Goal: Information Seeking & Learning: Learn about a topic

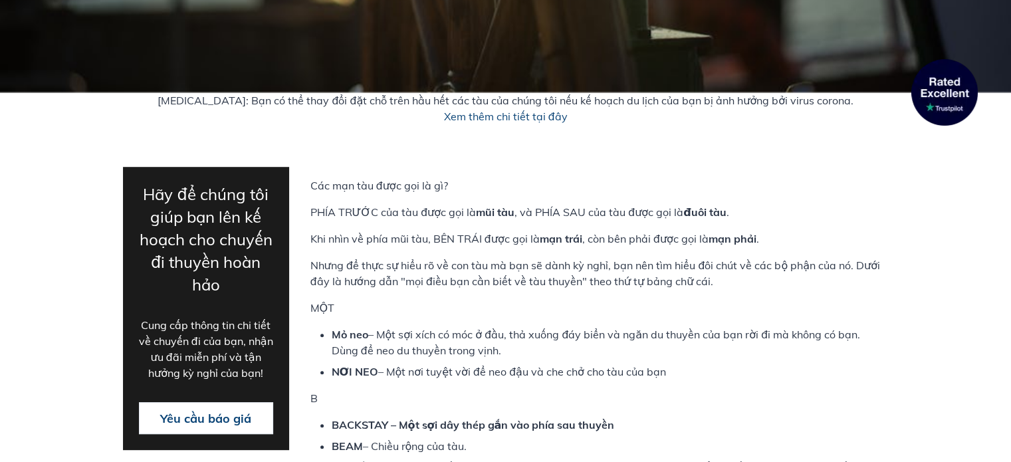
scroll to position [389, 0]
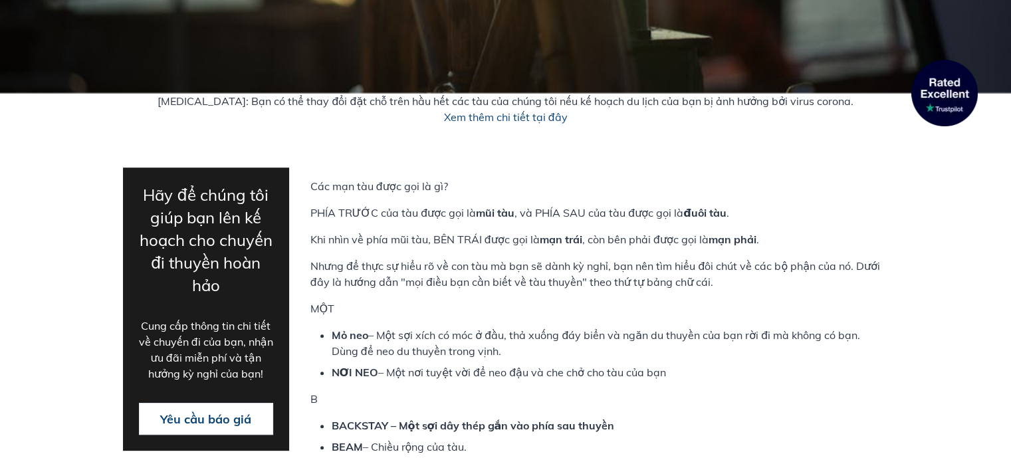
click at [387, 210] on font "PHÍA TRƯỚC của tàu được gọi là" at bounding box center [392, 212] width 165 height 13
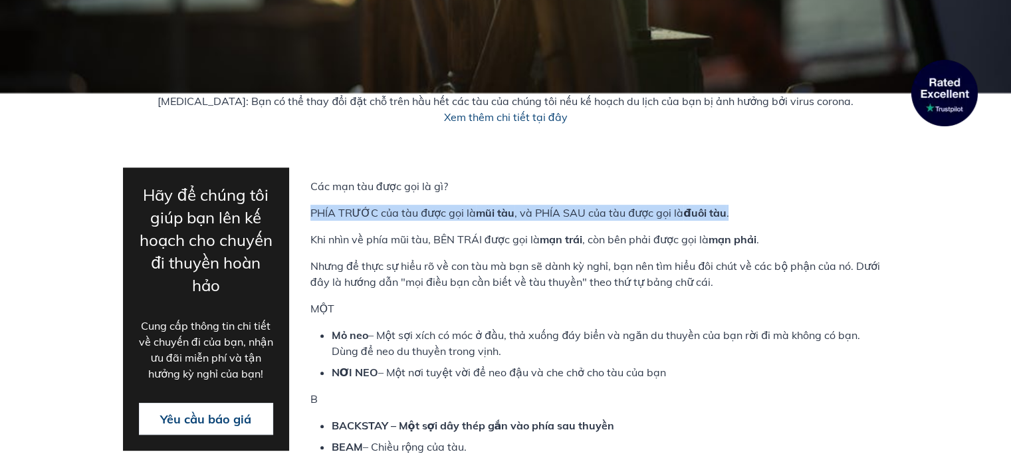
click at [387, 210] on font "PHÍA TRƯỚC của tàu được gọi là" at bounding box center [392, 212] width 165 height 13
click at [387, 209] on font "PHÍA TRƯỚC của tàu được gọi là" at bounding box center [392, 212] width 165 height 13
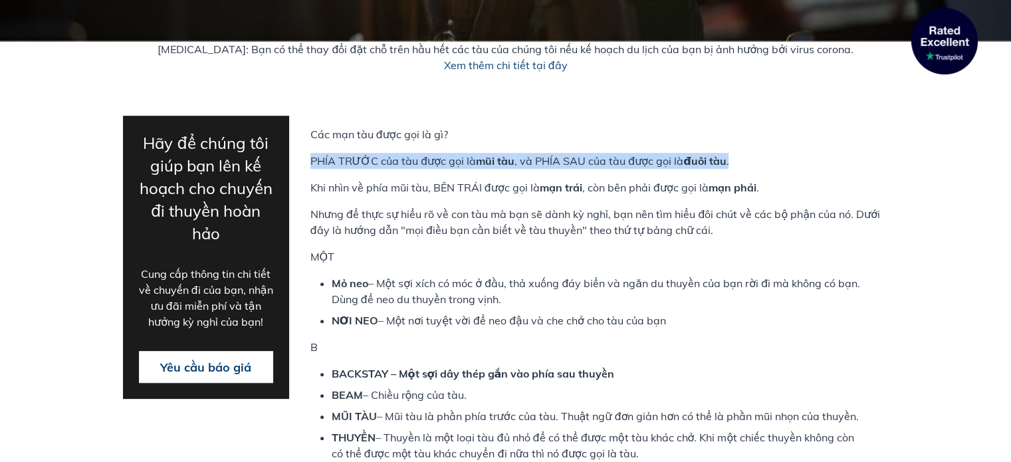
scroll to position [453, 0]
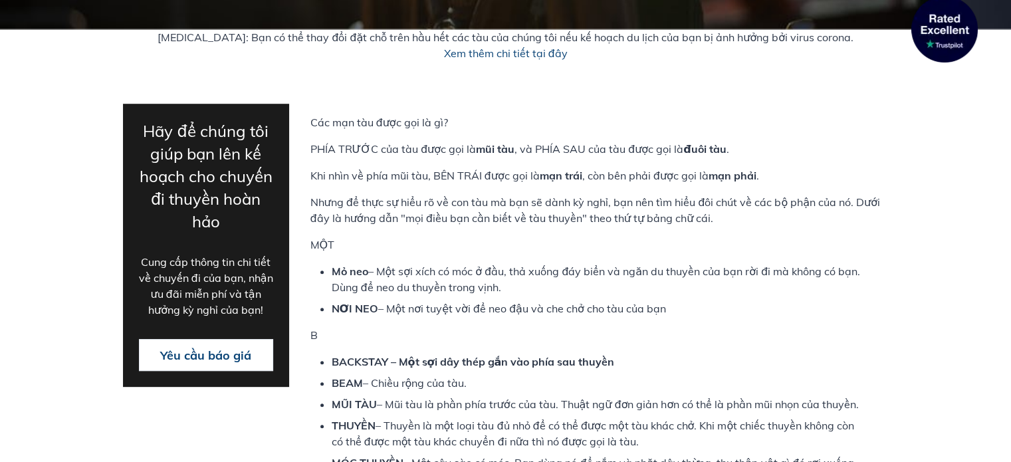
click at [466, 360] on font "BACKSTAY – Một sợi dây thép gắn vào phía sau thuyền" at bounding box center [473, 361] width 283 height 13
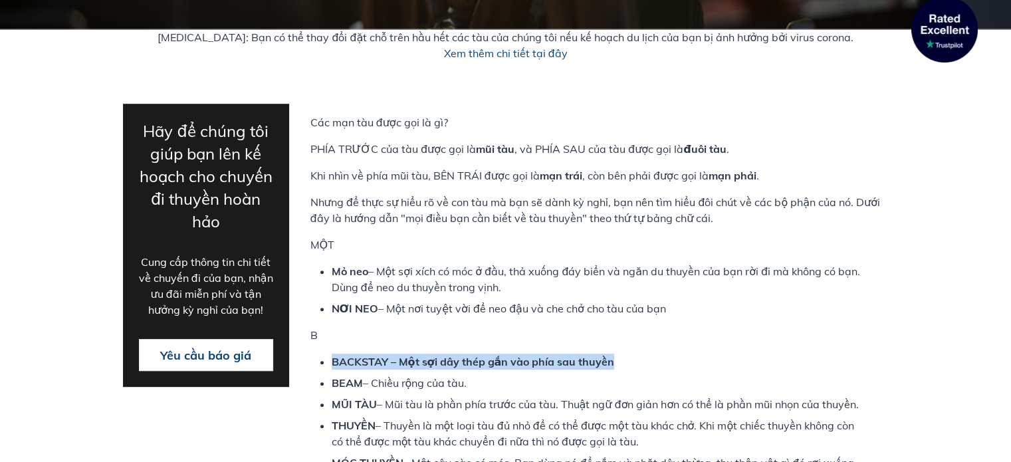
click at [466, 360] on font "BACKSTAY – Một sợi dây thép gắn vào phía sau thuyền" at bounding box center [473, 361] width 283 height 13
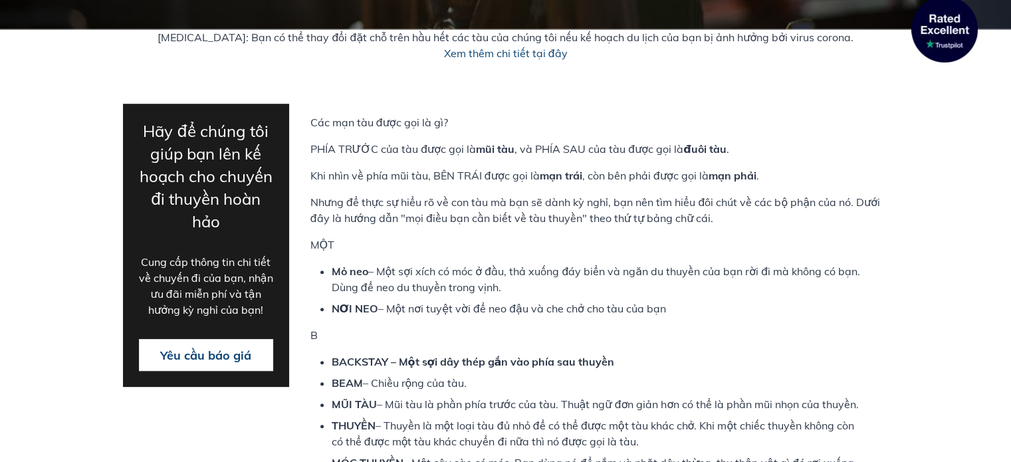
click at [445, 385] on font "– Chiều rộng của tàu." at bounding box center [415, 382] width 104 height 13
click at [420, 407] on font "– Mũi tàu là phần phía trước của tàu. Thuật ngữ đơn giản hơn có thể là phần mũi…" at bounding box center [618, 403] width 482 height 13
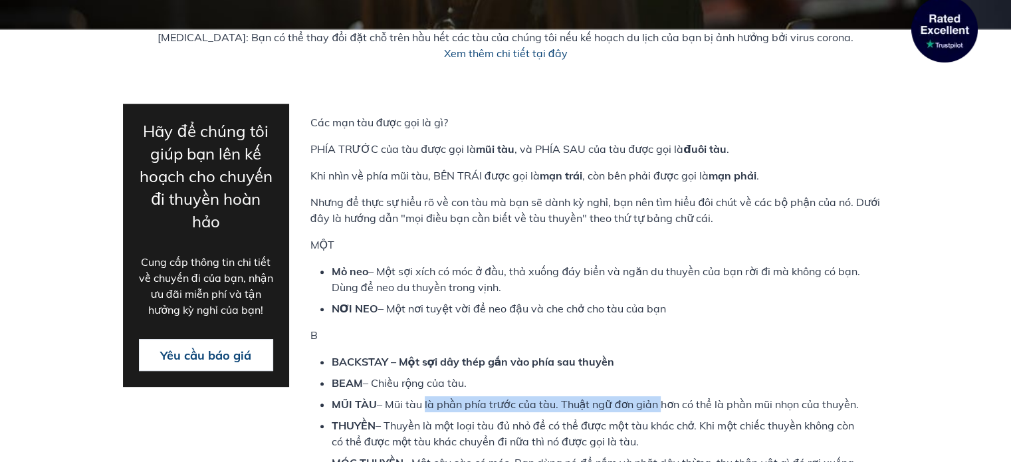
drag, startPoint x: 420, startPoint y: 407, endPoint x: 641, endPoint y: 403, distance: 220.7
click at [641, 403] on font "– Mũi tàu là phần phía trước của tàu. Thuật ngữ đơn giản hơn có thể là phần mũi…" at bounding box center [618, 403] width 482 height 13
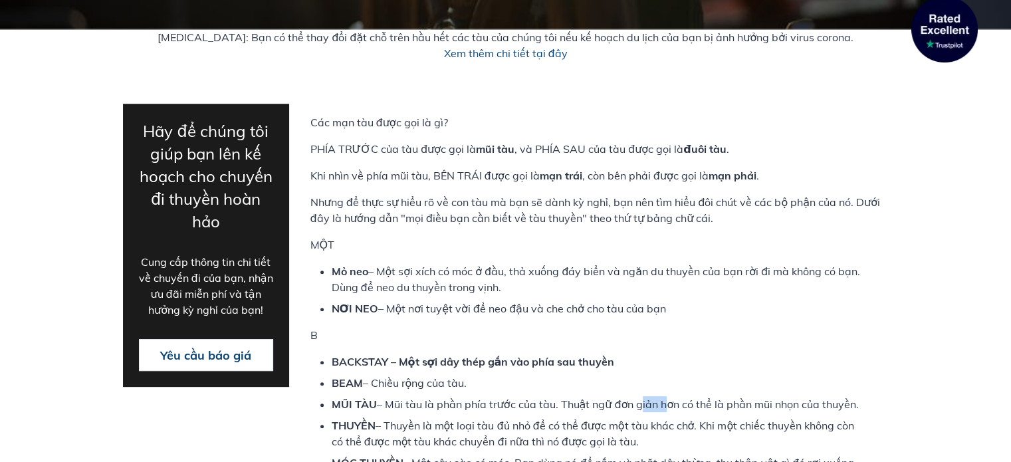
click at [641, 403] on font "– Mũi tàu là phần phía trước của tàu. Thuật ngữ đơn giản hơn có thể là phần mũi…" at bounding box center [618, 403] width 482 height 13
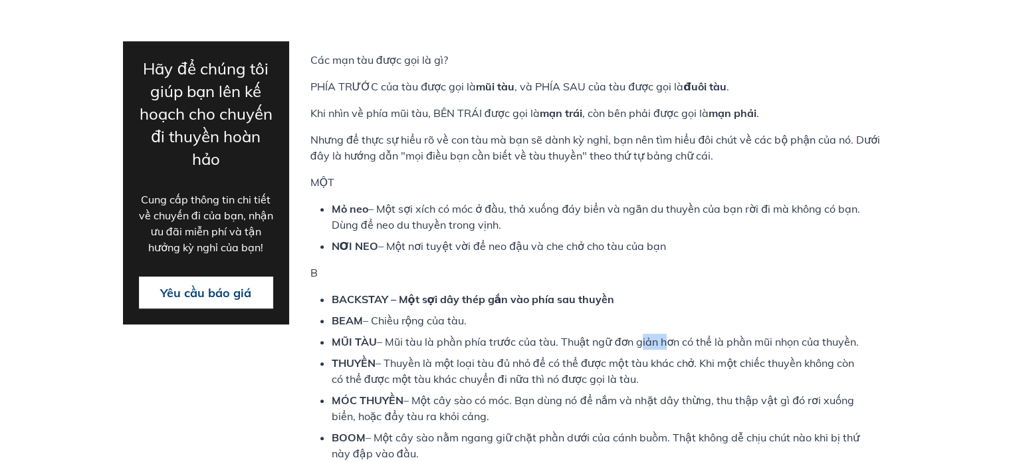
scroll to position [515, 0]
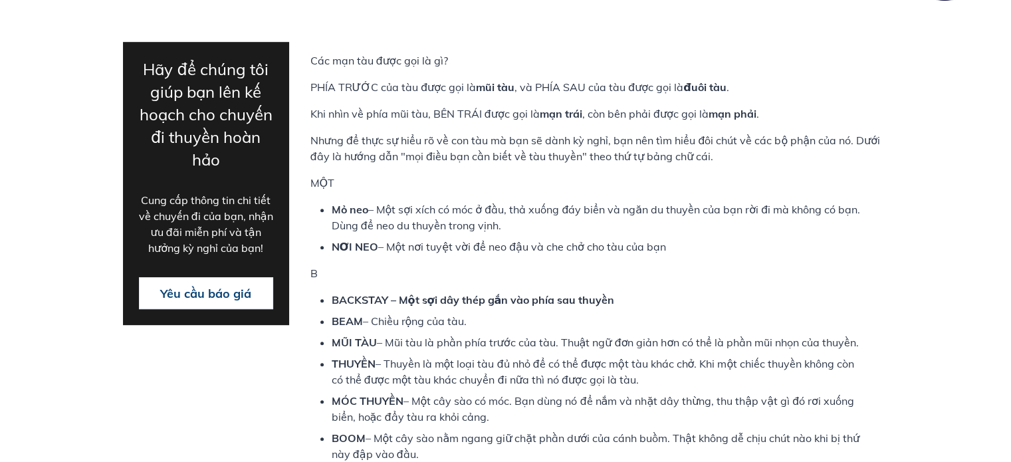
click at [500, 373] on font "– Thuyền là một loại tàu đủ nhỏ để có thể được một tàu khác chở. Khi một chiếc …" at bounding box center [593, 371] width 523 height 29
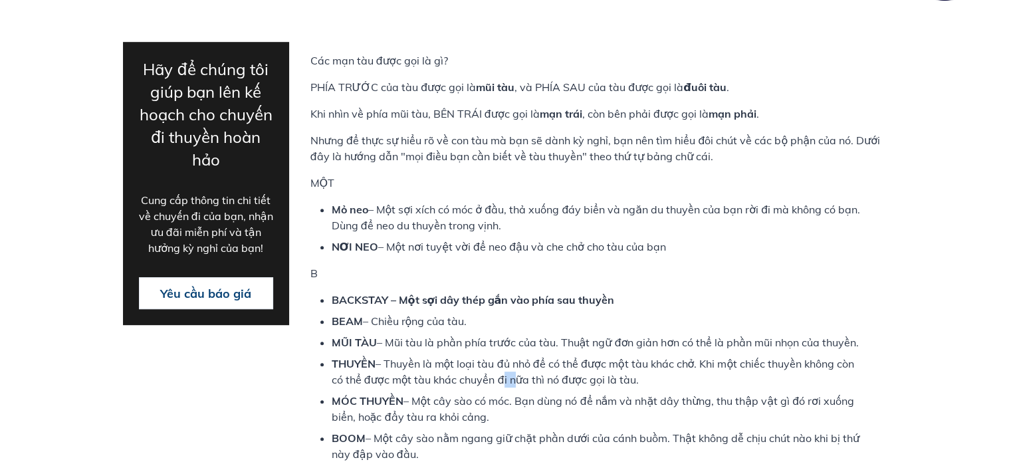
click at [500, 373] on font "– Thuyền là một loại tàu đủ nhỏ để có thể được một tàu khác chở. Khi một chiếc …" at bounding box center [593, 371] width 523 height 29
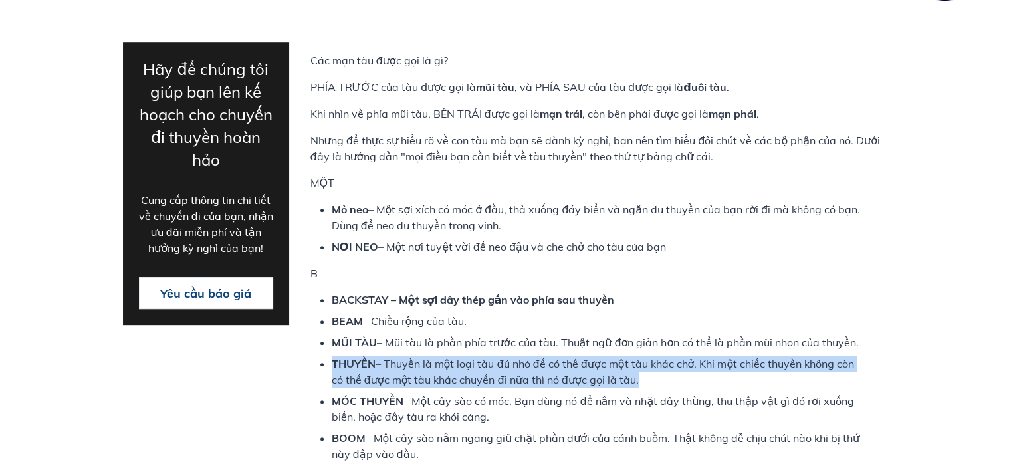
click at [500, 373] on font "– Thuyền là một loại tàu đủ nhỏ để có thể được một tàu khác chở. Khi một chiếc …" at bounding box center [593, 371] width 523 height 29
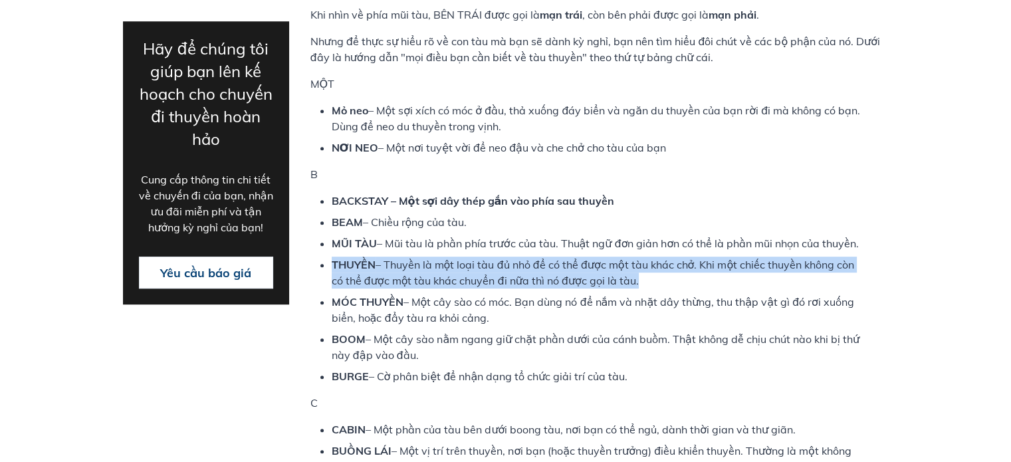
scroll to position [613, 0]
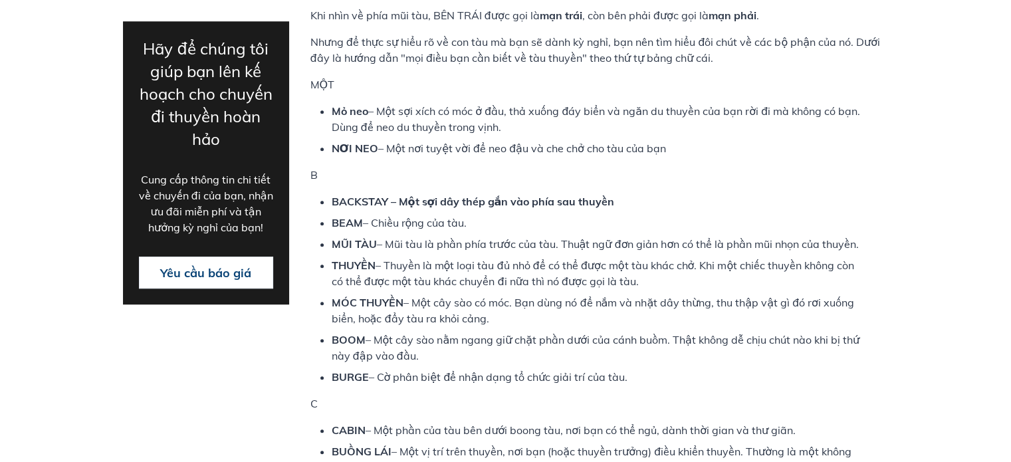
click at [454, 366] on ul "BACKSTAY – Một sợi dây thép gắn vào phía sau thuyền BEAM – Chiều rộng của tàu. …" at bounding box center [599, 288] width 578 height 191
click at [406, 266] on font "– Thuyền là một loại tàu đủ nhỏ để có thể được một tàu khác chở. Khi một chiếc …" at bounding box center [593, 273] width 523 height 29
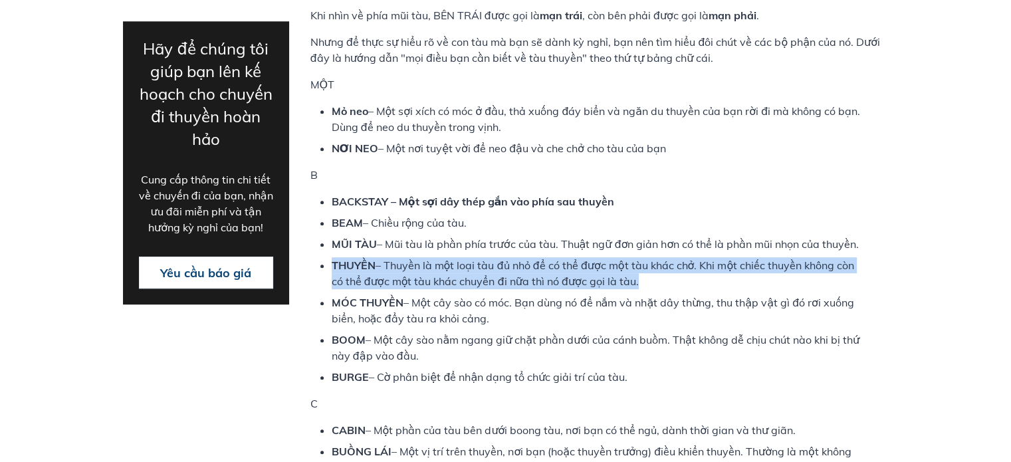
click at [406, 266] on font "– Thuyền là một loại tàu đủ nhỏ để có thể được một tàu khác chở. Khi một chiếc …" at bounding box center [593, 273] width 523 height 29
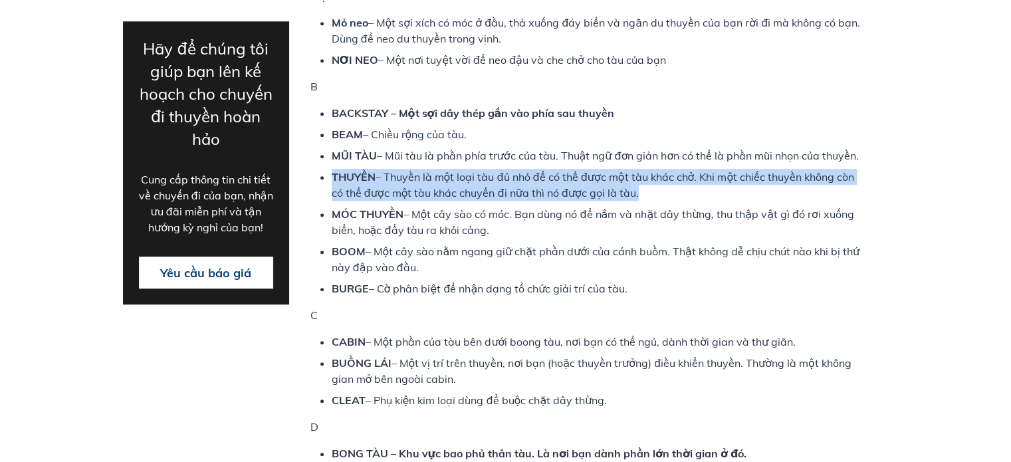
scroll to position [704, 0]
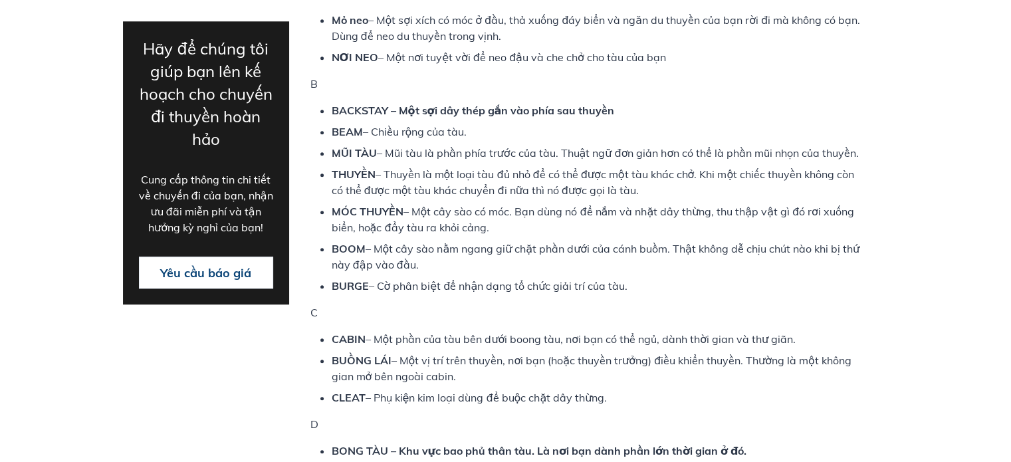
click at [469, 340] on font "– Một phần của tàu bên dưới boong tàu, nơi bạn có thể ngủ, dành thời gian và th…" at bounding box center [581, 338] width 430 height 13
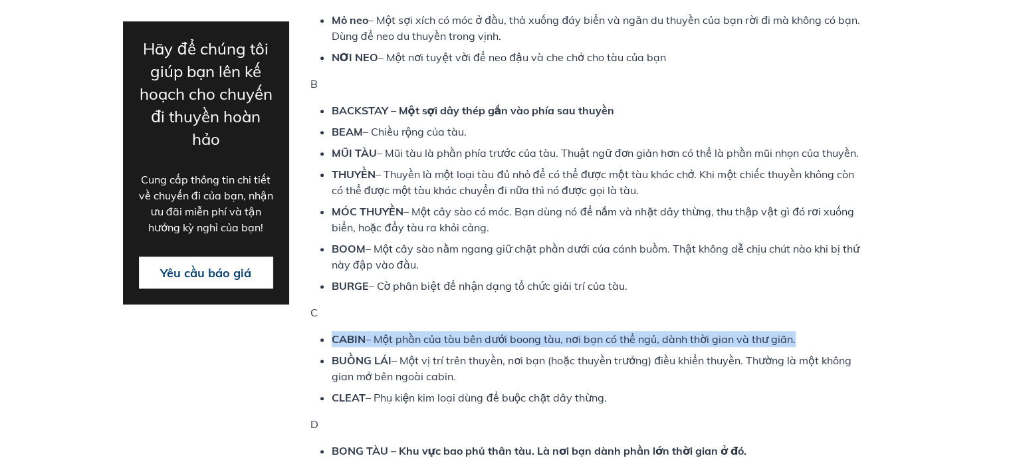
click at [469, 340] on font "– Một phần của tàu bên dưới boong tàu, nơi bạn có thể ngủ, dành thời gian và th…" at bounding box center [581, 338] width 430 height 13
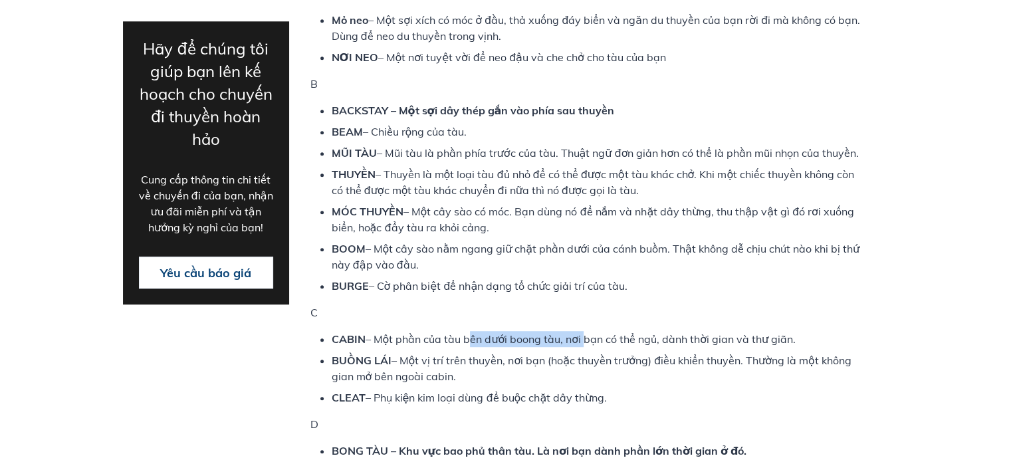
drag, startPoint x: 469, startPoint y: 340, endPoint x: 578, endPoint y: 328, distance: 109.6
click at [578, 328] on div "Các mạn tàu được gọi là gì? PHÍA TRƯỚC của tàu được gọi là mũi tàu , và PHÍA SA…" at bounding box center [599, 376] width 578 height 1026
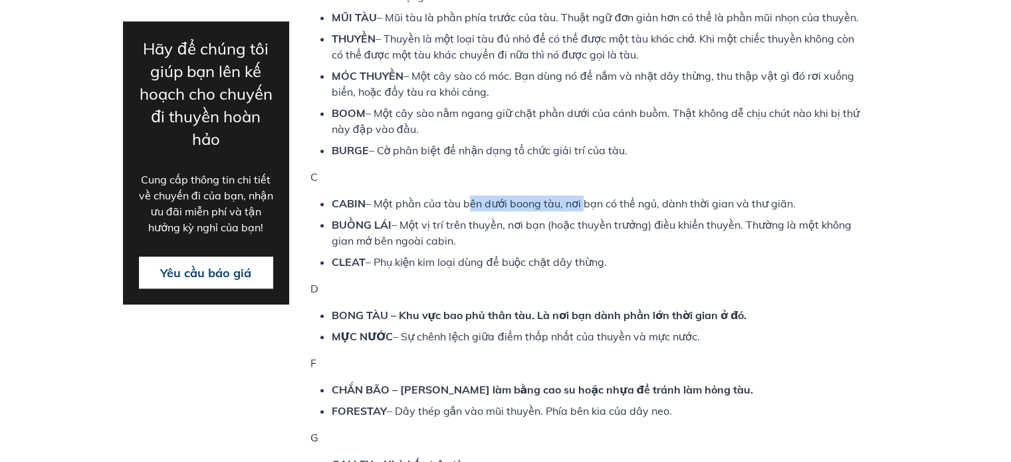
scroll to position [840, 0]
click at [460, 339] on font "– Sự chênh lệch giữa điểm thấp nhất của thuyền và mực nước." at bounding box center [546, 336] width 306 height 13
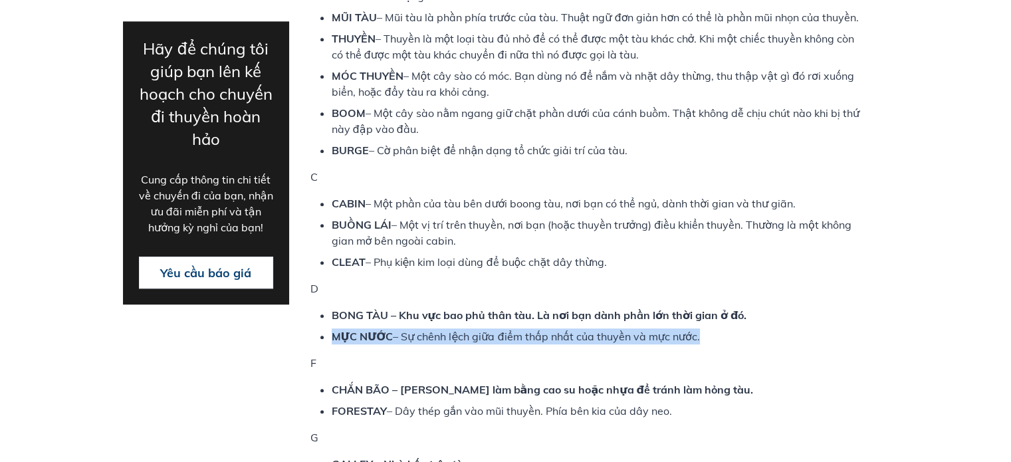
click at [460, 339] on font "– Sự chênh lệch giữa điểm thấp nhất của thuyền và mực nước." at bounding box center [546, 336] width 306 height 13
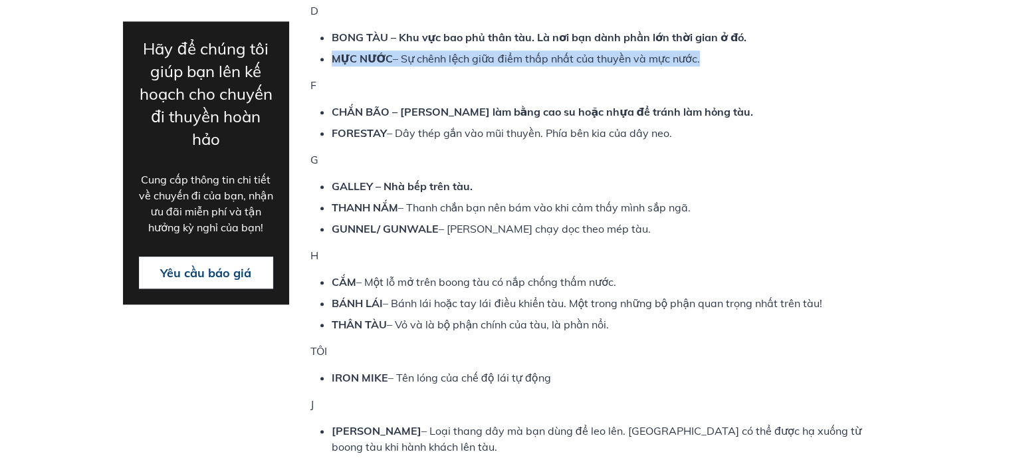
scroll to position [1116, 0]
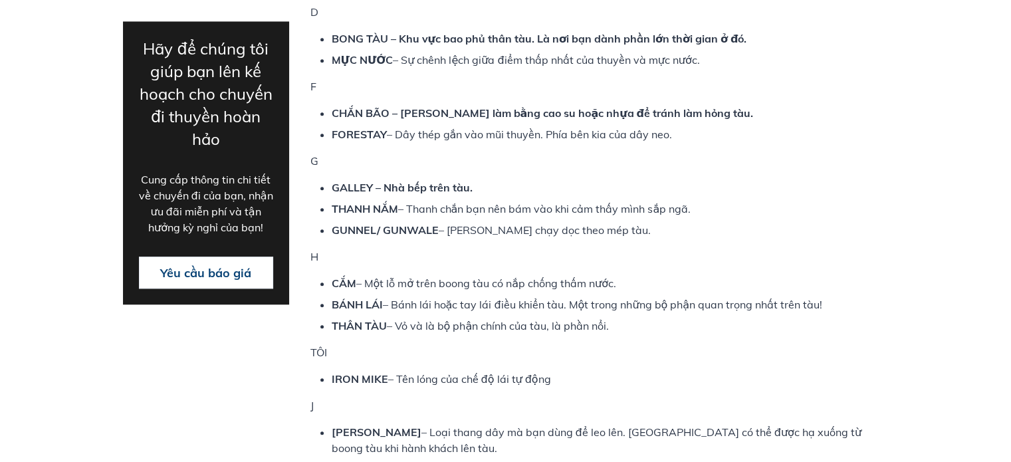
click at [473, 305] on font "– Bánh lái hoặc tay lái điều khiển tàu. Một trong những bộ phận quan trọng nhất…" at bounding box center [602, 304] width 439 height 13
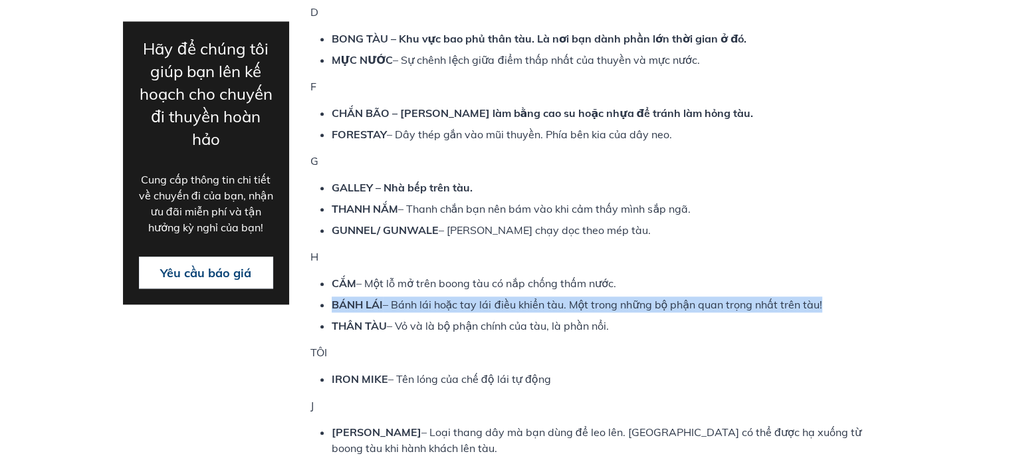
click at [473, 305] on font "– Bánh lái hoặc tay lái điều khiển tàu. Một trong những bộ phận quan trọng nhất…" at bounding box center [602, 304] width 439 height 13
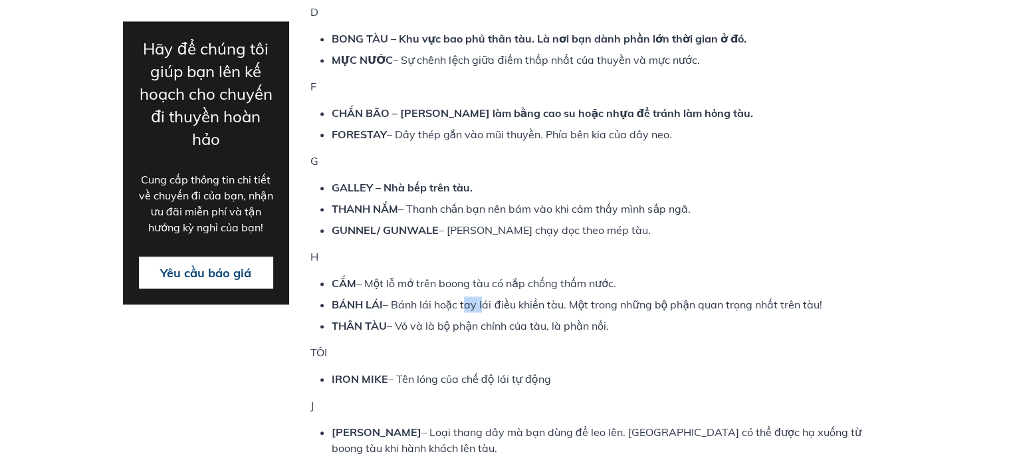
click at [473, 305] on font "– Bánh lái hoặc tay lái điều khiển tàu. Một trong những bộ phận quan trọng nhất…" at bounding box center [602, 304] width 439 height 13
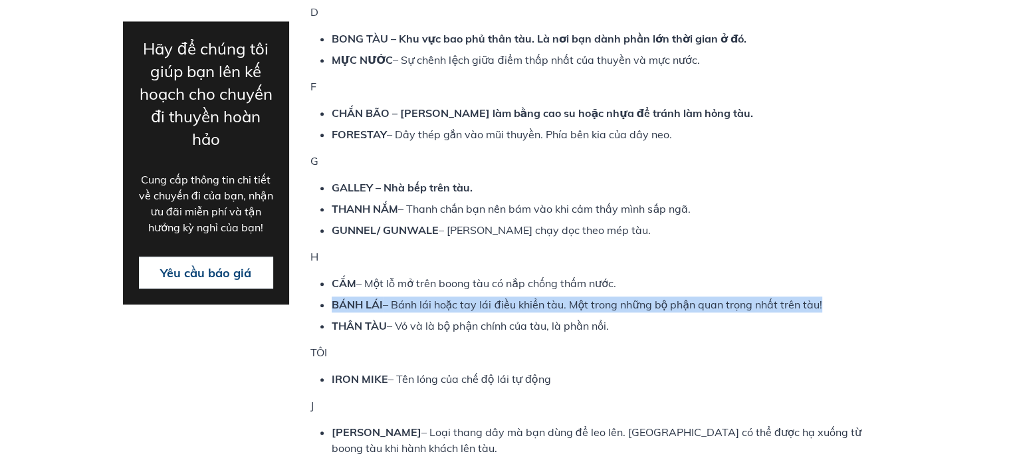
click at [473, 305] on font "– Bánh lái hoặc tay lái điều khiển tàu. Một trong những bộ phận quan trọng nhất…" at bounding box center [602, 304] width 439 height 13
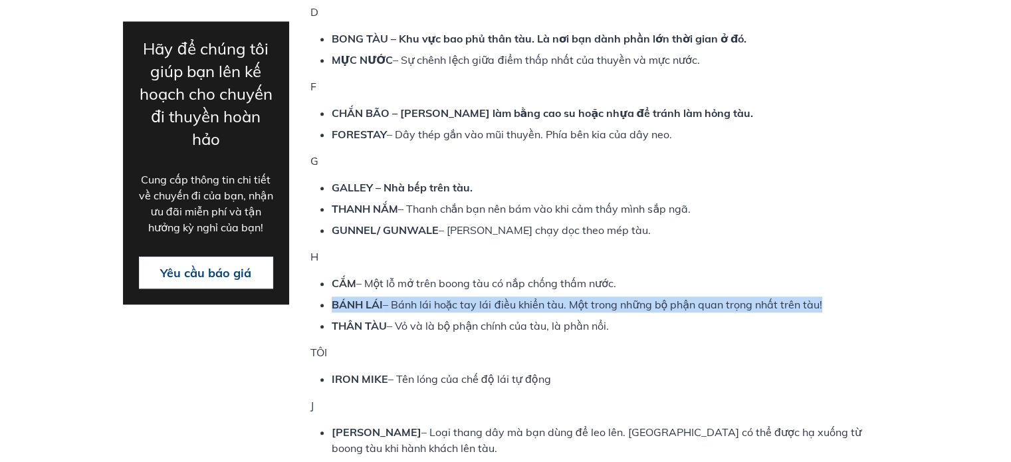
click at [473, 305] on font "– Bánh lái hoặc tay lái điều khiển tàu. Một trong những bộ phận quan trọng nhất…" at bounding box center [602, 304] width 439 height 13
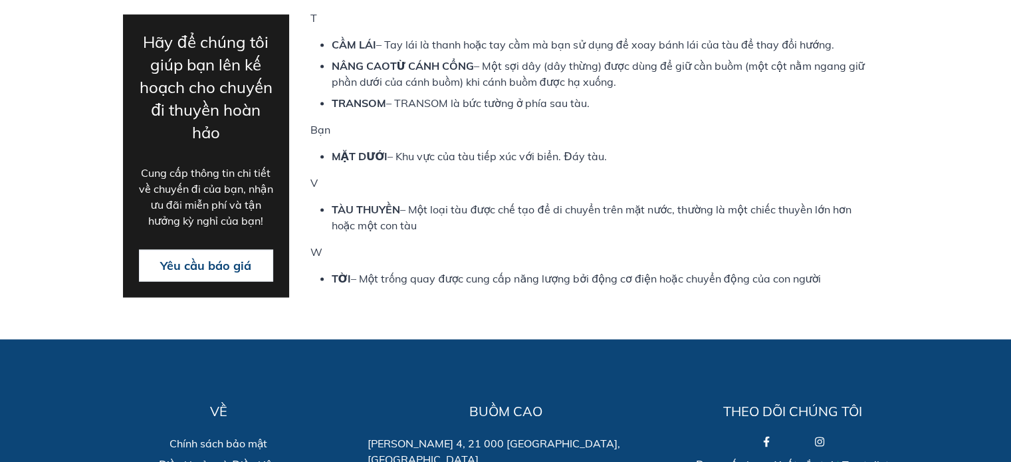
scroll to position [2547, 0]
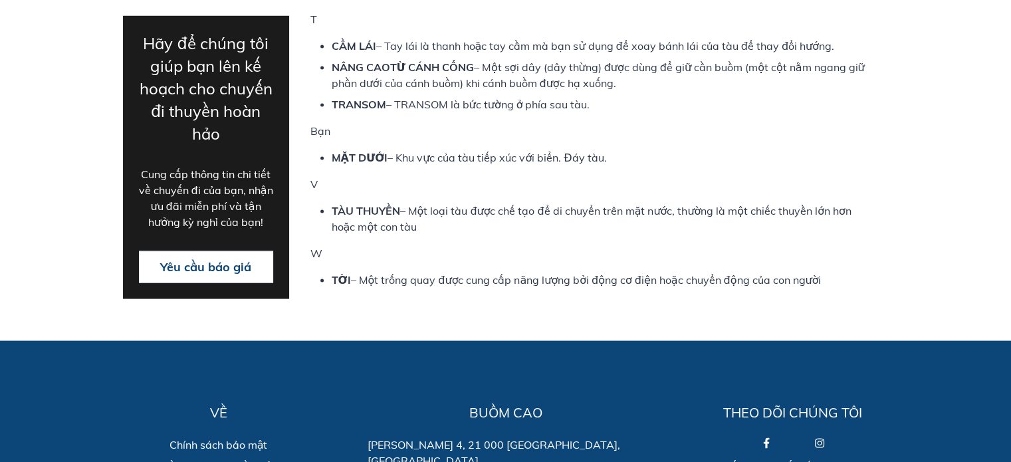
click at [468, 276] on font "– Một trống quay được cung cấp năng lượng bởi động cơ điện hoặc chuyển động của…" at bounding box center [585, 279] width 471 height 13
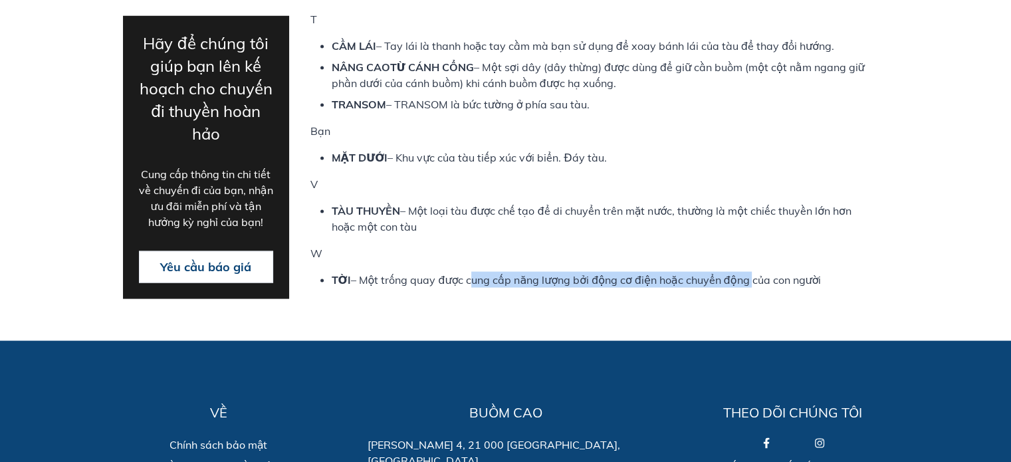
drag, startPoint x: 468, startPoint y: 276, endPoint x: 744, endPoint y: 272, distance: 276.5
click at [744, 273] on font "– Một trống quay được cung cấp năng lượng bởi động cơ điện hoặc chuyển động của…" at bounding box center [585, 279] width 471 height 13
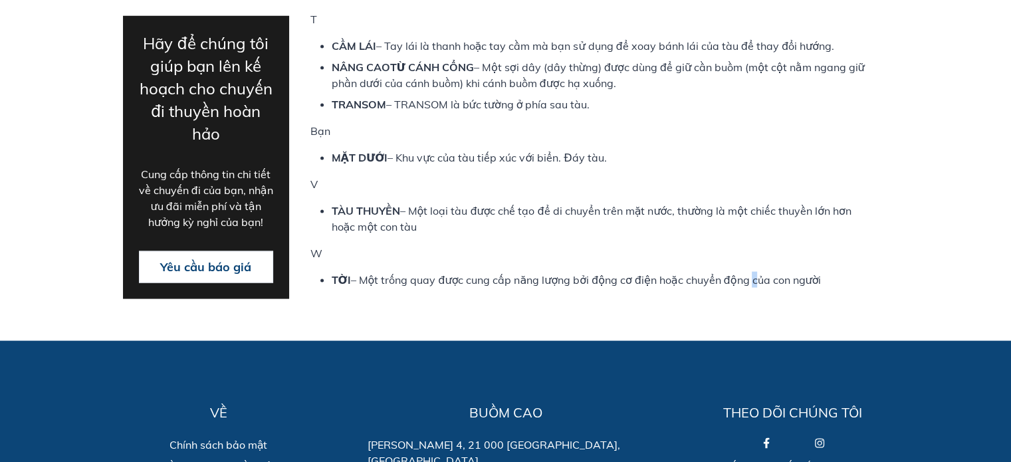
click at [744, 273] on font "– Một trống quay được cung cấp năng lượng bởi động cơ điện hoặc chuyển động của…" at bounding box center [585, 279] width 471 height 13
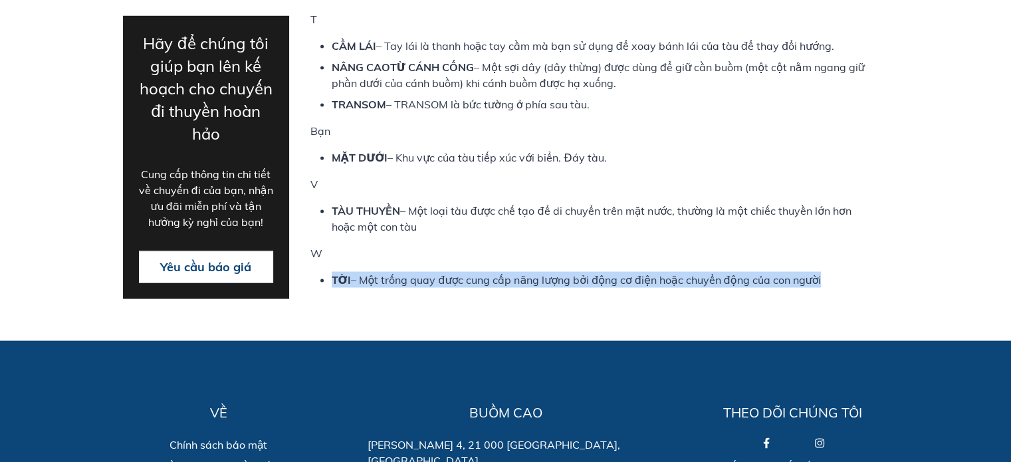
click at [744, 273] on font "– Một trống quay được cung cấp năng lượng bởi động cơ điện hoặc chuyển động của…" at bounding box center [585, 279] width 471 height 13
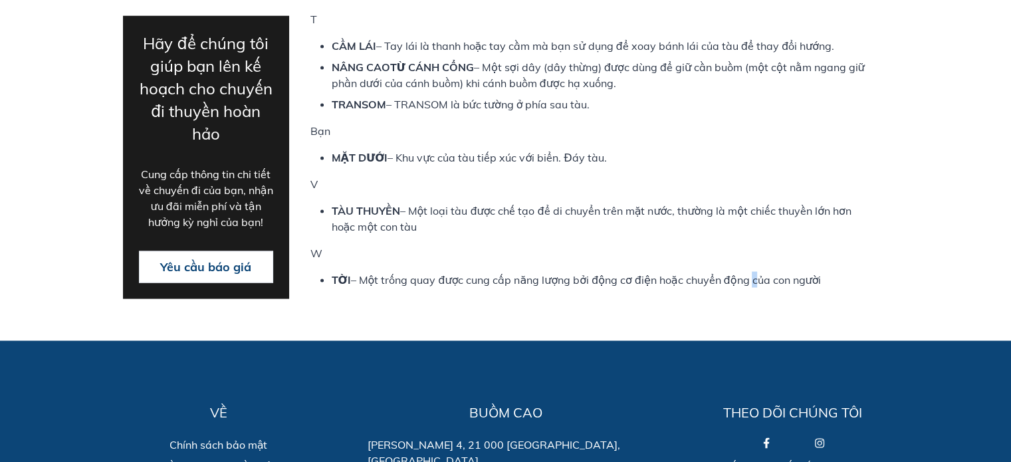
click at [744, 273] on font "– Một trống quay được cung cấp năng lượng bởi động cơ điện hoặc chuyển động của…" at bounding box center [585, 279] width 471 height 13
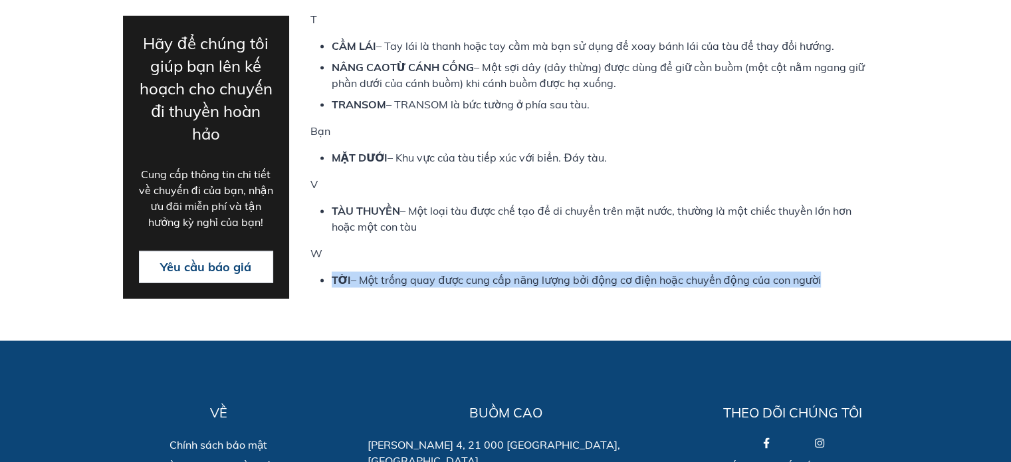
click at [744, 273] on font "– Một trống quay được cung cấp năng lượng bởi động cơ điện hoặc chuyển động của…" at bounding box center [585, 279] width 471 height 13
